Goal: Information Seeking & Learning: Check status

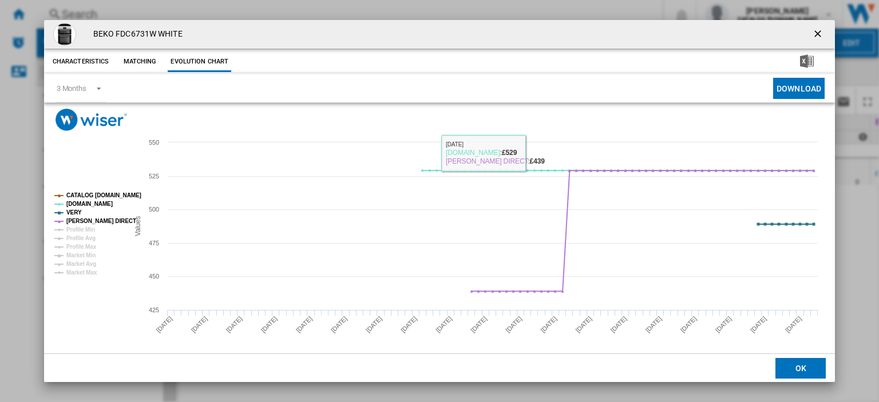
click at [812, 34] on ng-md-icon "getI18NText('BUTTONS.CLOSE_DIALOG')" at bounding box center [819, 35] width 14 height 14
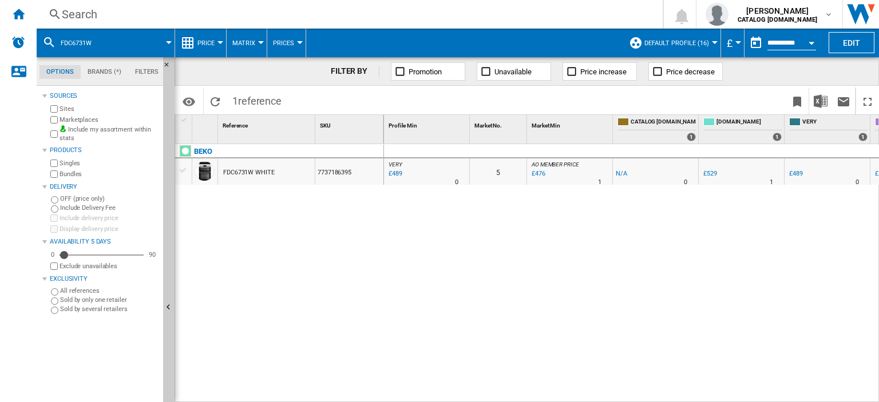
click at [76, 15] on div "Search" at bounding box center [347, 14] width 571 height 16
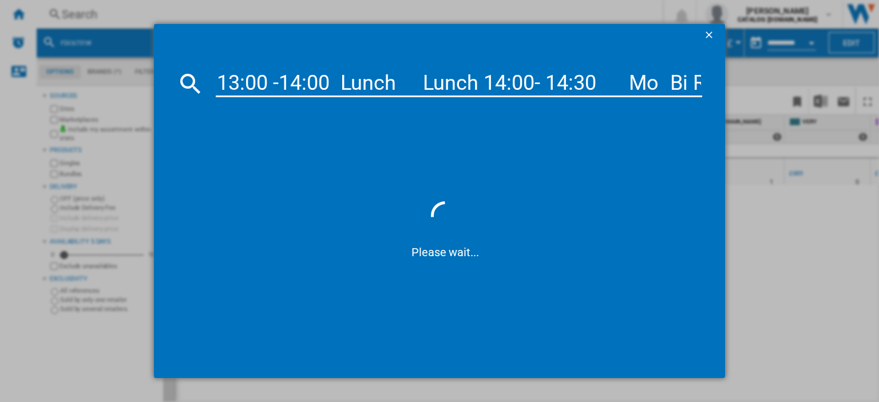
drag, startPoint x: 701, startPoint y: 78, endPoint x: 0, endPoint y: 68, distance: 701.0
click at [0, 68] on div "13:00 -14:00 Lunch Lunch 14:00- 14:30 Mo Bi Ref 14:30- Finish [PERSON_NAME] FS …" at bounding box center [439, 201] width 879 height 402
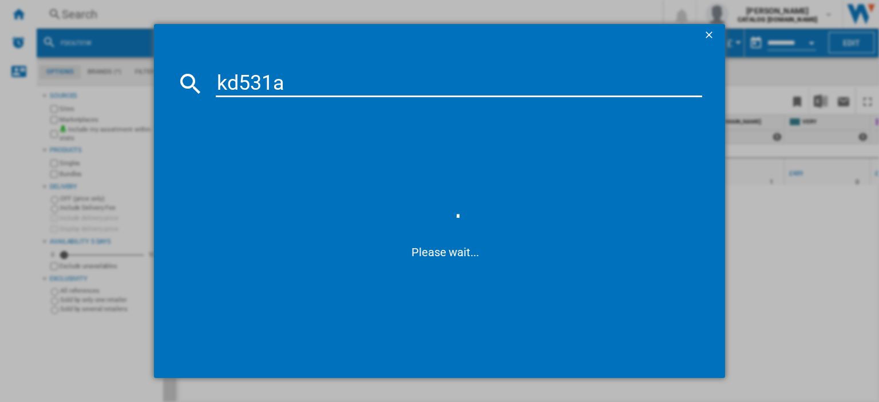
type input "kd531aw"
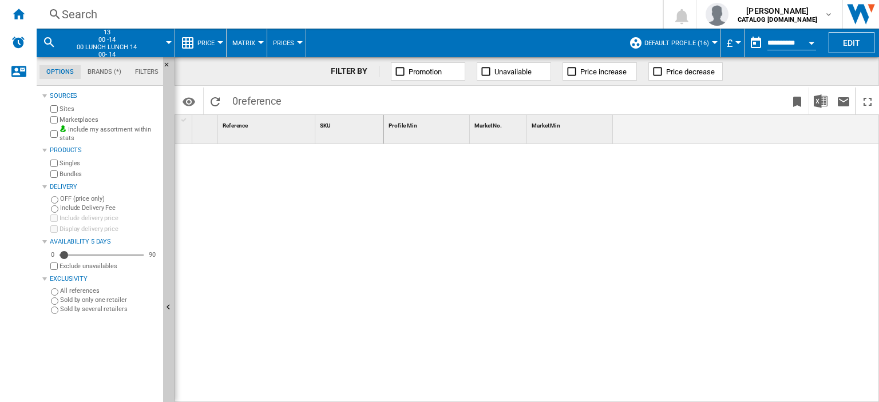
click at [116, 15] on div "Search" at bounding box center [347, 14] width 571 height 16
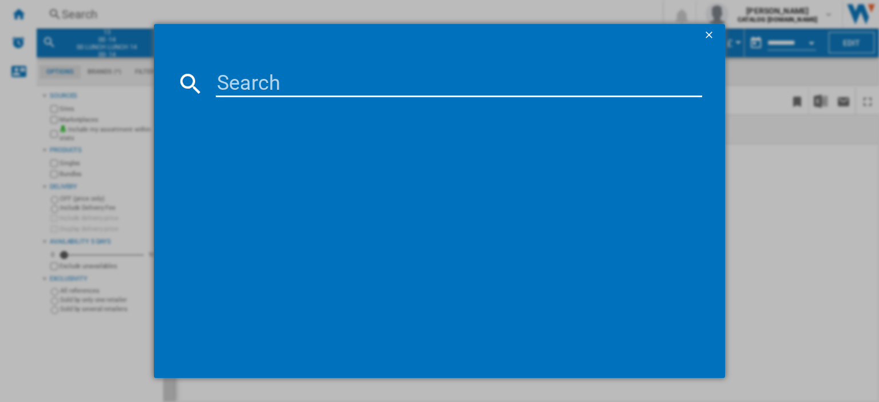
drag, startPoint x: 229, startPoint y: 101, endPoint x: 220, endPoint y: 81, distance: 22.0
click at [229, 101] on md-dialog-content at bounding box center [439, 212] width 571 height 331
click at [221, 80] on input at bounding box center [459, 83] width 486 height 27
type input "kd531aw"
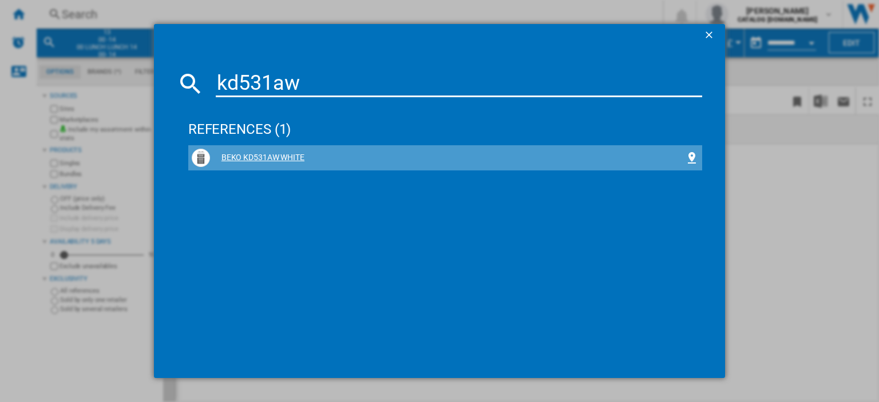
click at [258, 162] on div "BEKO KD531AW WHITE" at bounding box center [447, 157] width 475 height 11
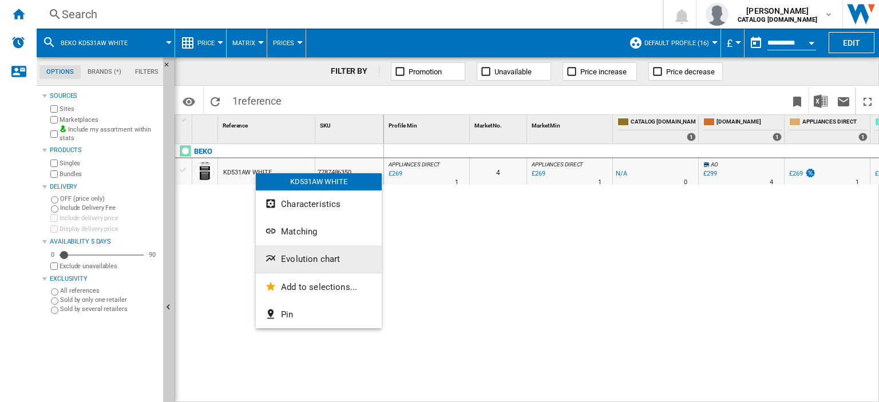
click at [295, 260] on span "Evolution chart" at bounding box center [310, 259] width 59 height 10
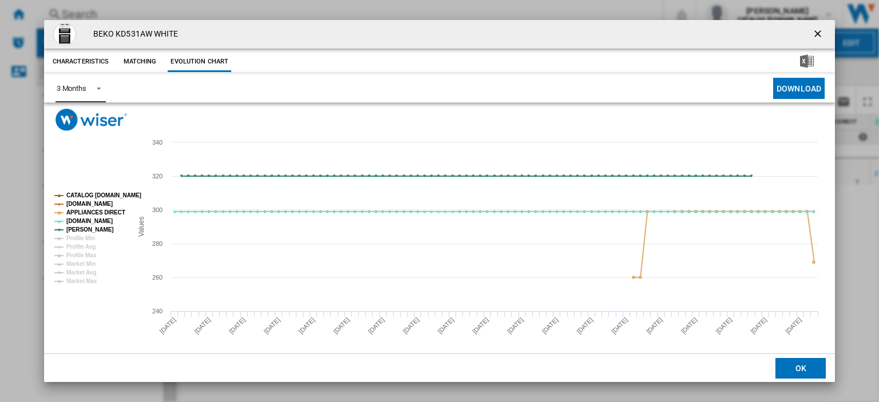
click at [76, 90] on div "3 Months" at bounding box center [72, 88] width 30 height 9
click at [80, 114] on div "6 Months" at bounding box center [71, 116] width 30 height 10
